Goal: Go to known website: Access a specific website the user already knows

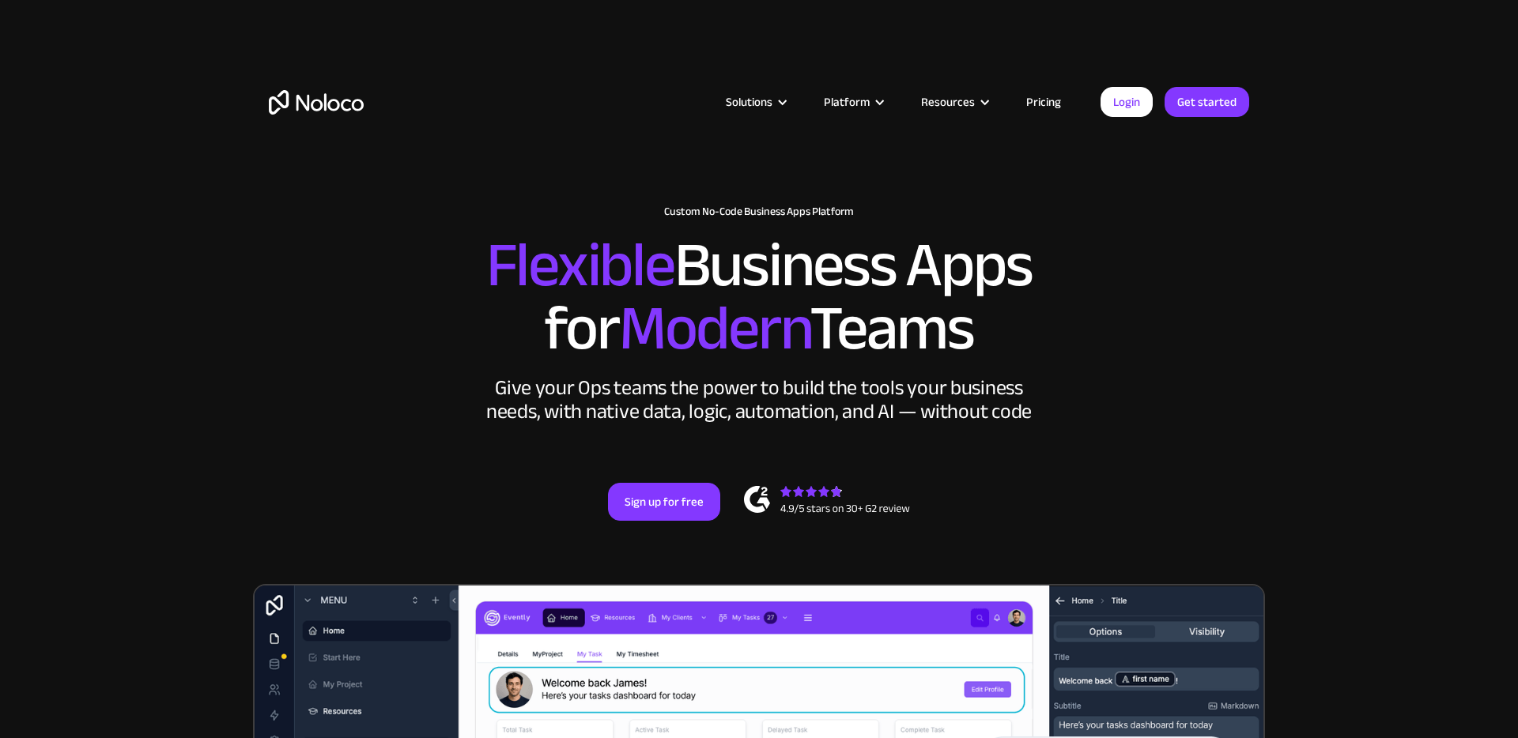
click at [1144, 101] on link "Login" at bounding box center [1126, 102] width 52 height 30
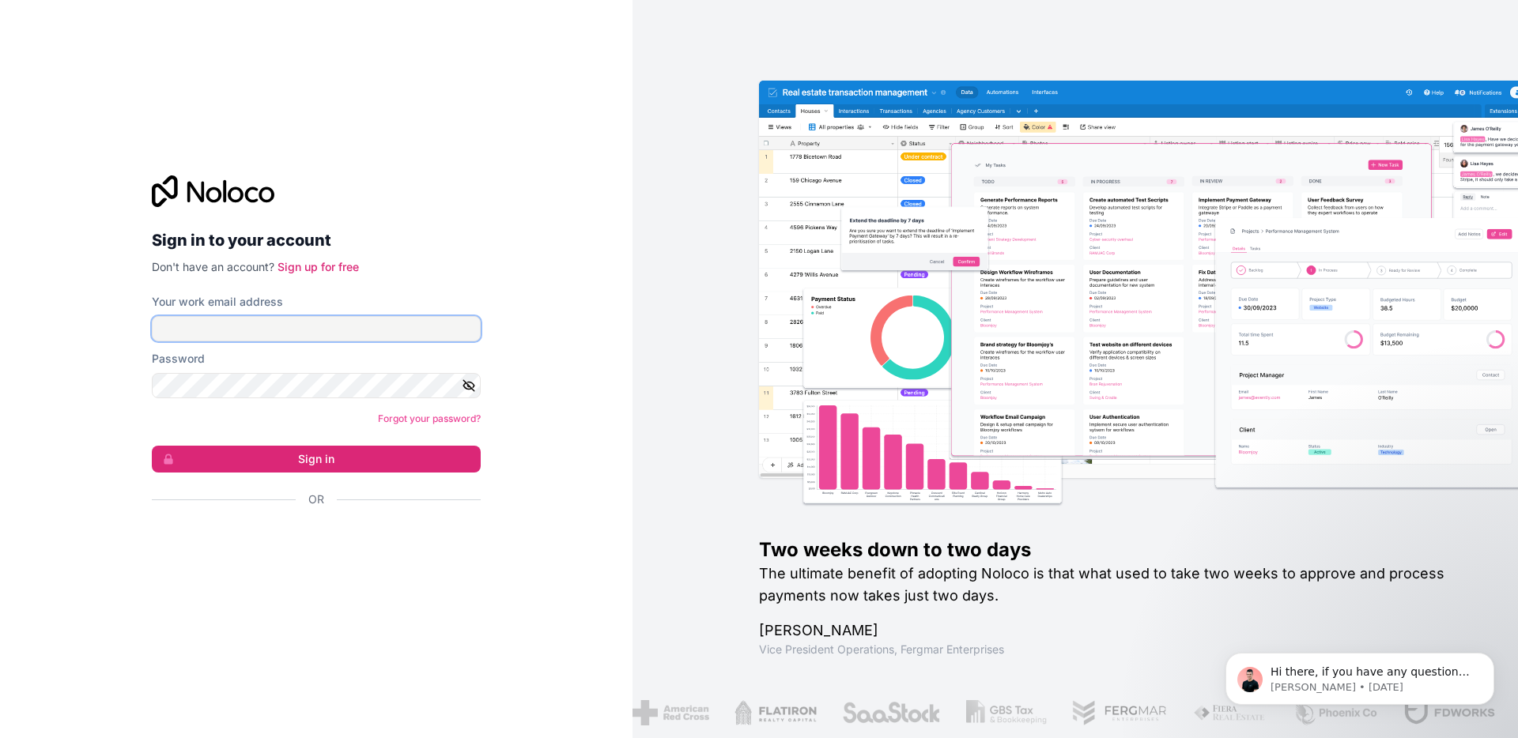
click at [200, 328] on input "Your work email address" at bounding box center [316, 328] width 329 height 25
click at [73, 354] on div "Sign in to your account Don't have an account? Sign up for free Your work email…" at bounding box center [316, 369] width 632 height 738
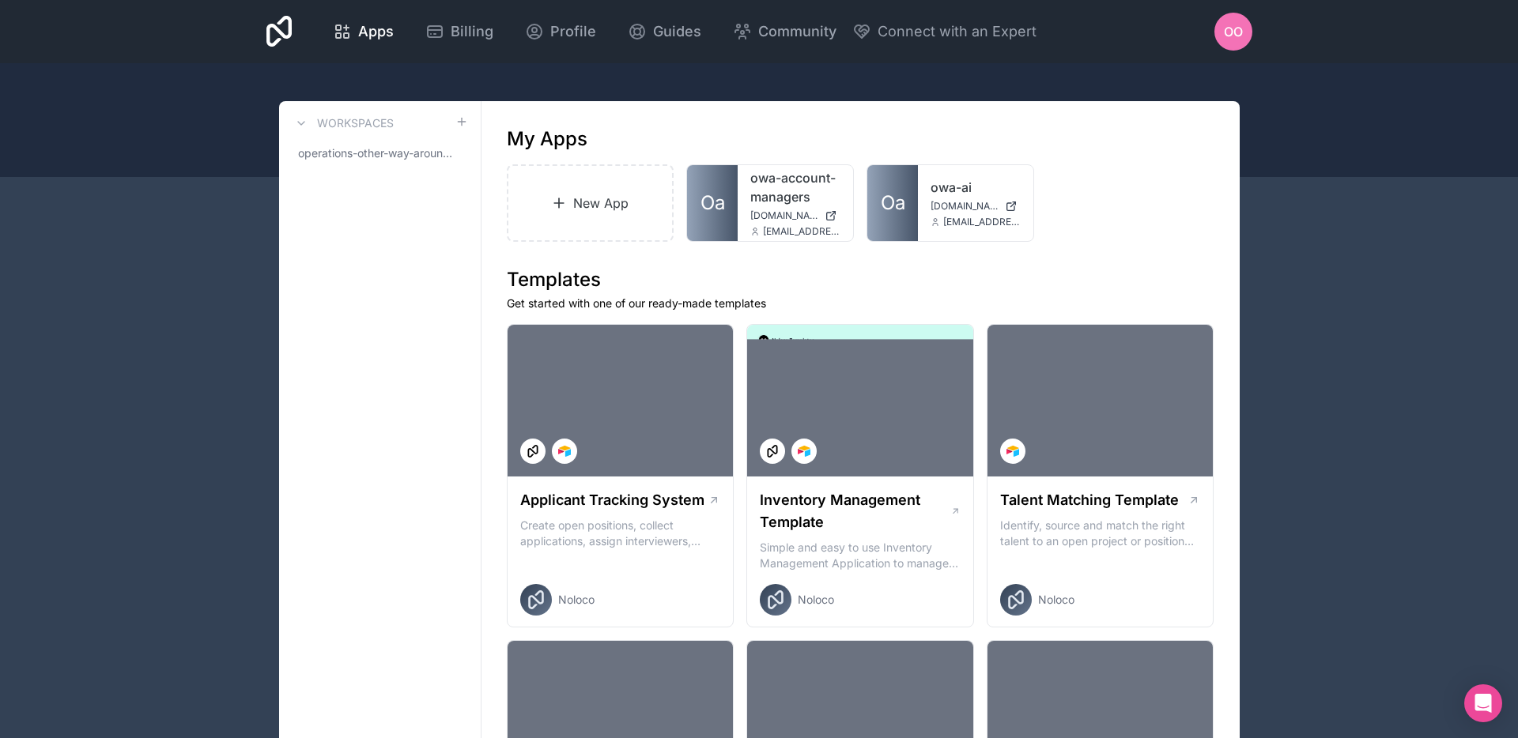
scroll to position [2, 0]
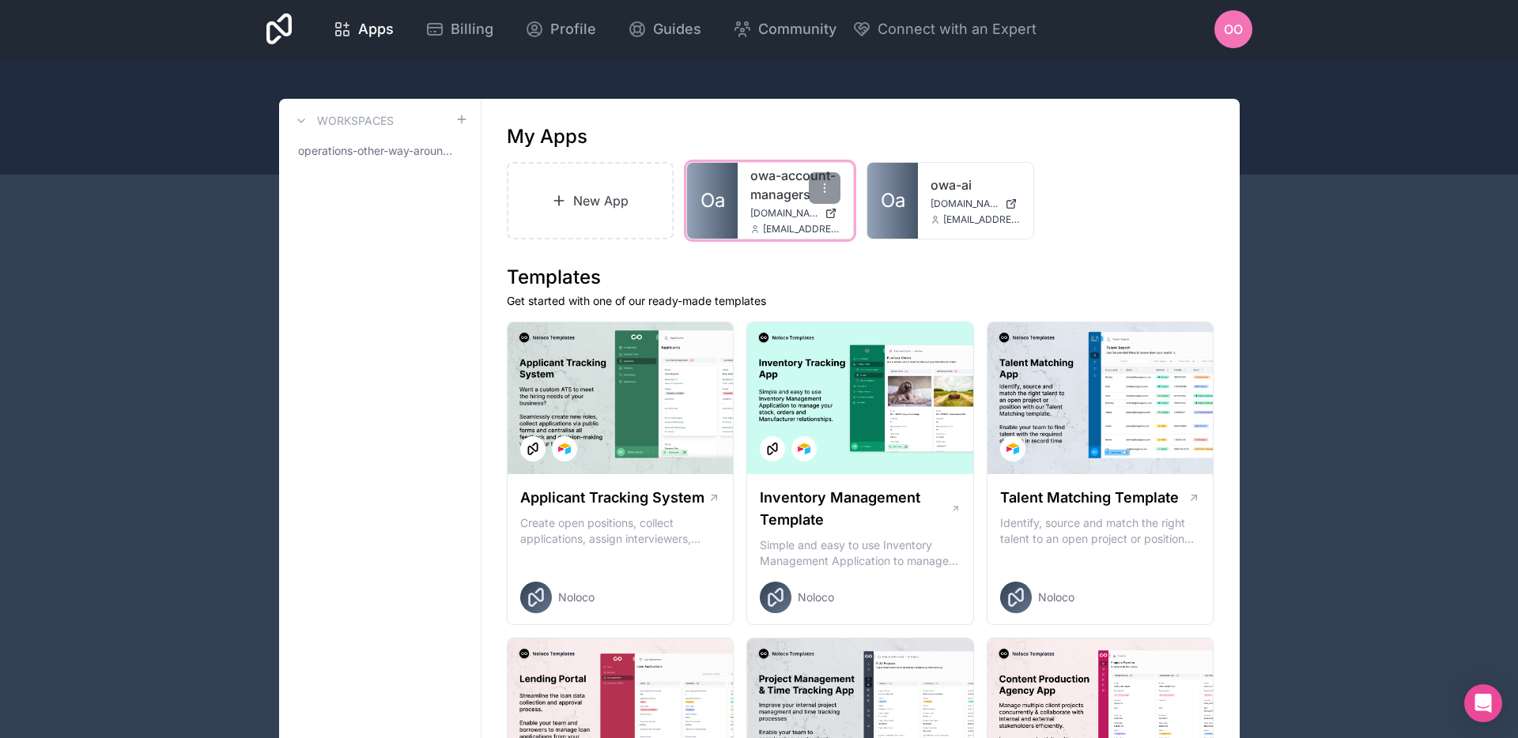
click at [778, 207] on span "[DOMAIN_NAME]" at bounding box center [784, 213] width 68 height 13
